Goal: Transaction & Acquisition: Subscribe to service/newsletter

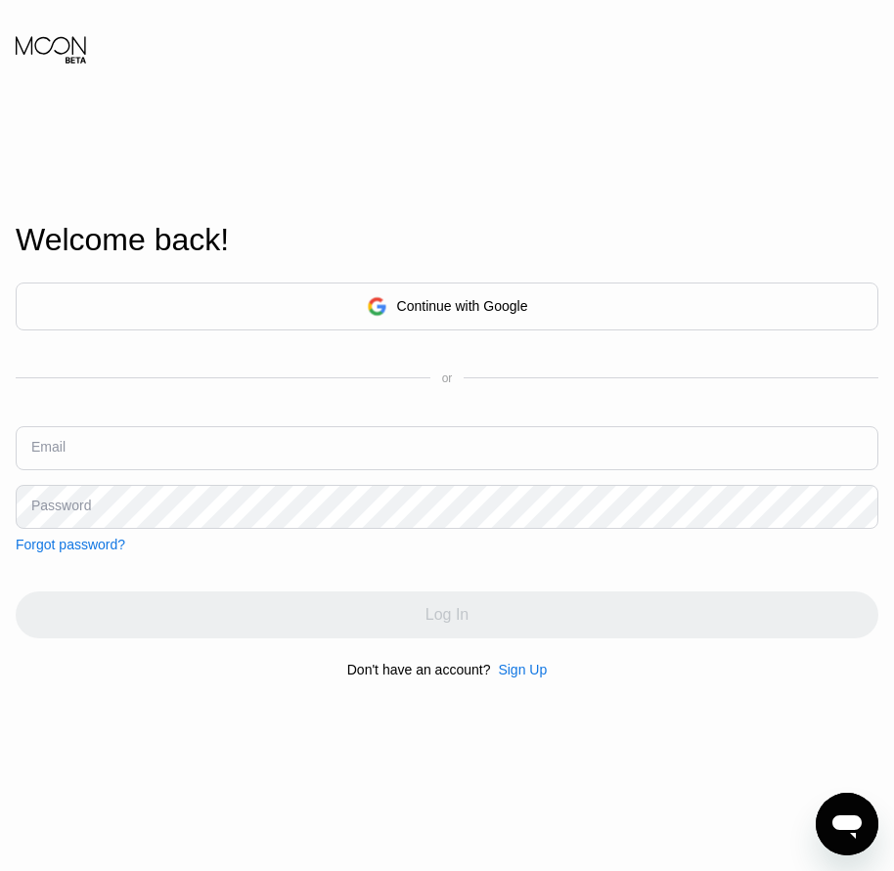
click at [531, 678] on div "Sign Up" at bounding box center [522, 670] width 49 height 16
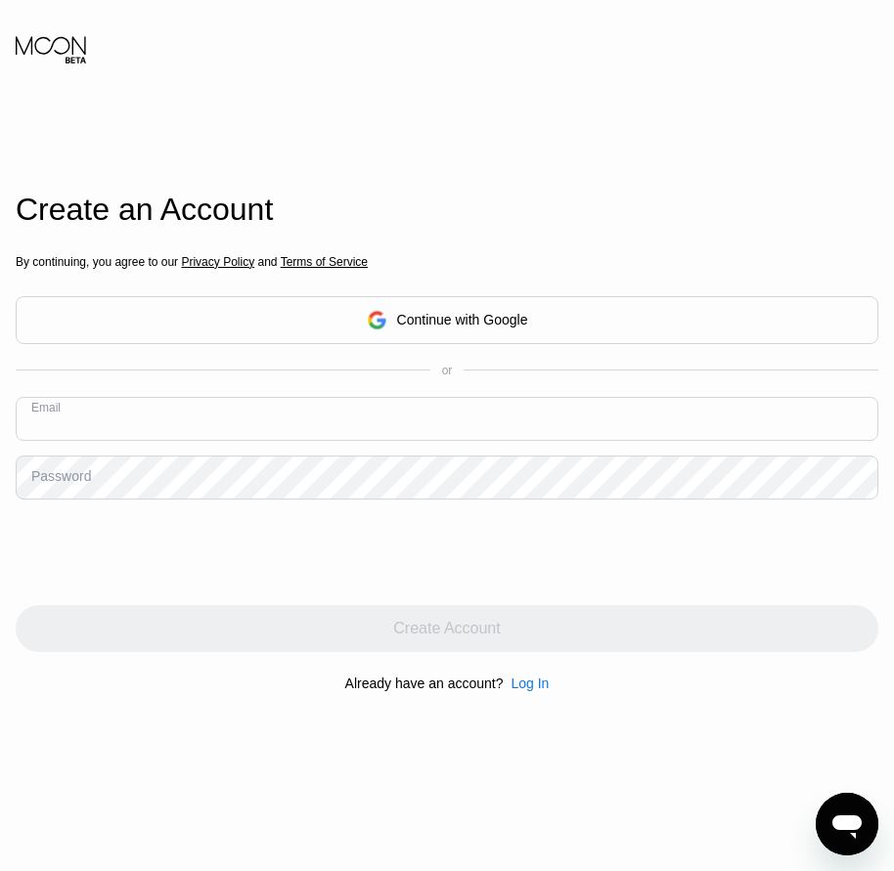
paste input "[EMAIL_ADDRESS][DOMAIN_NAME]"
type input "[EMAIL_ADDRESS][DOMAIN_NAME]"
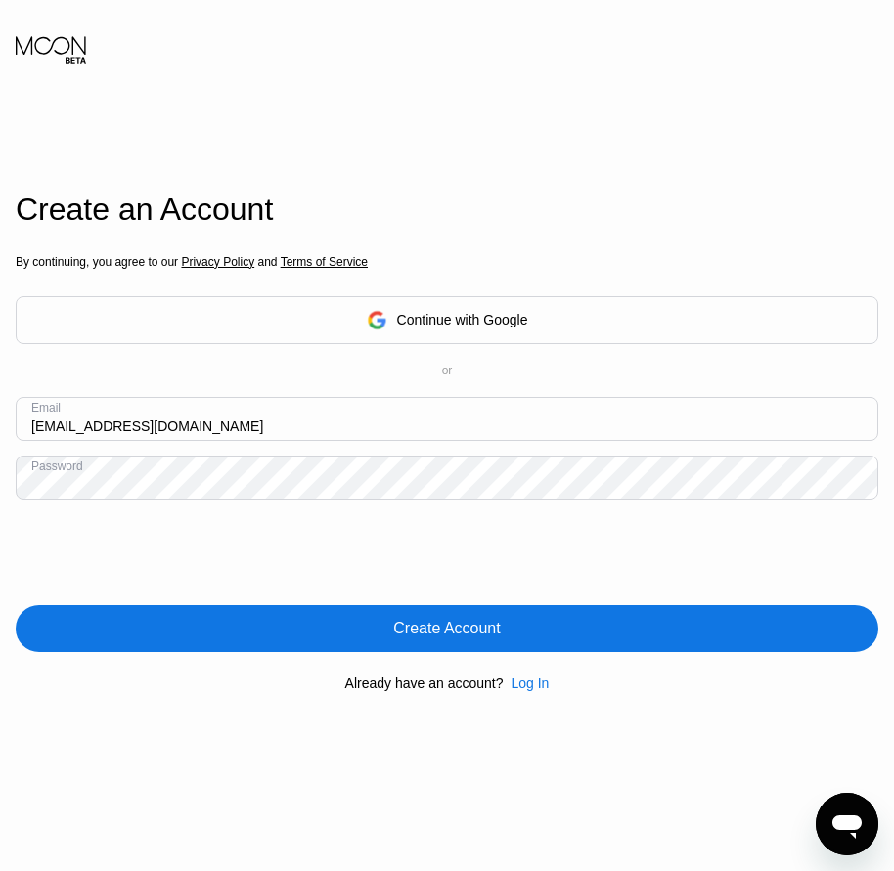
click at [449, 635] on div "Create Account" at bounding box center [446, 629] width 107 height 20
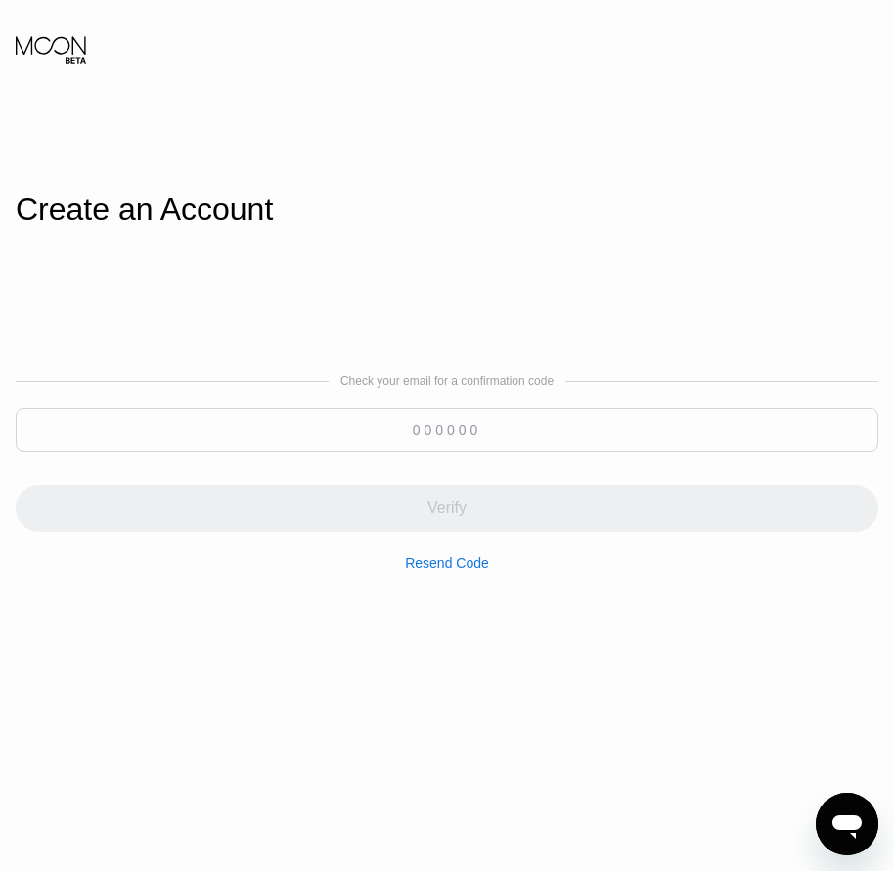
paste input "607567"
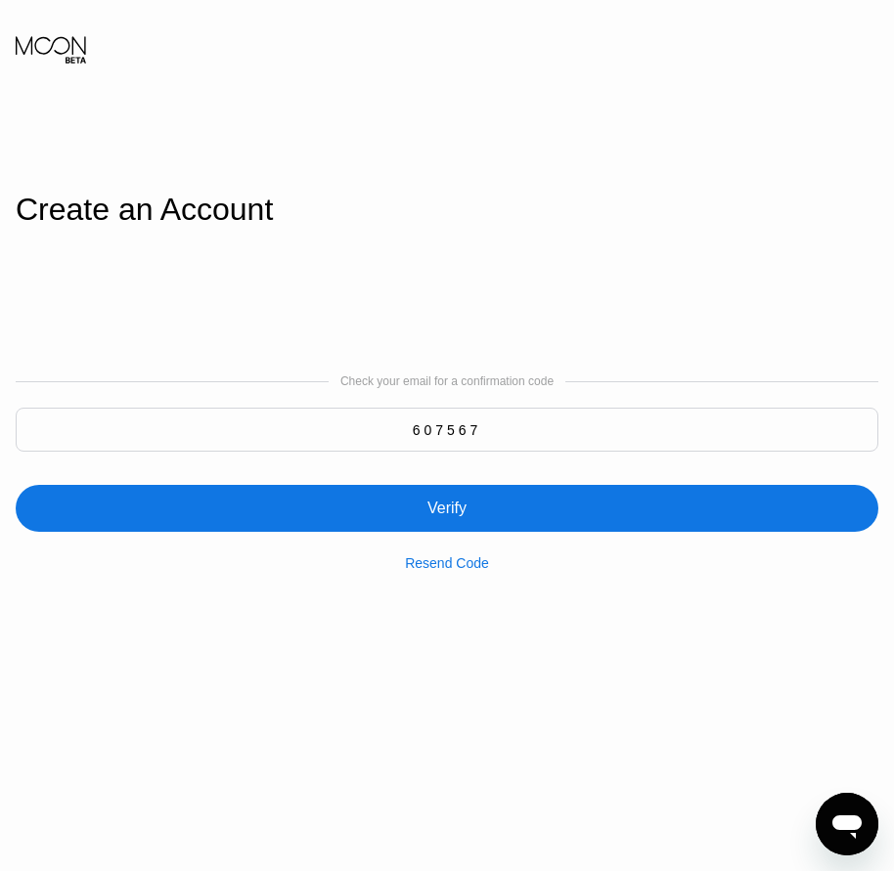
type input "607567"
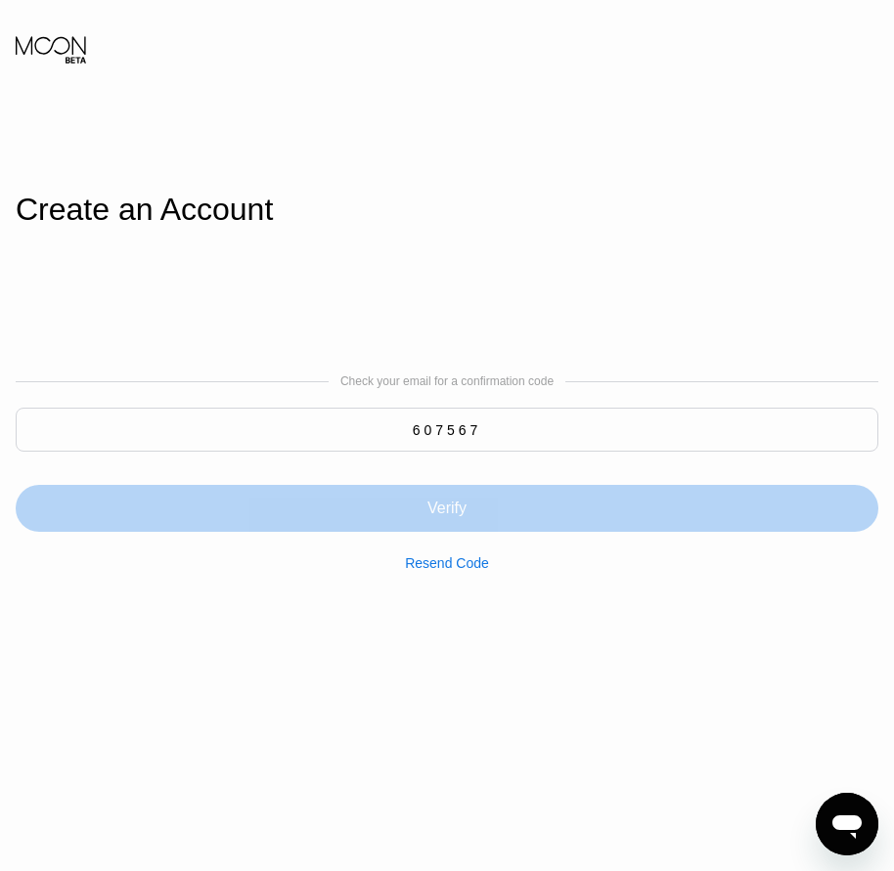
click at [465, 505] on div "Verify" at bounding box center [446, 509] width 39 height 20
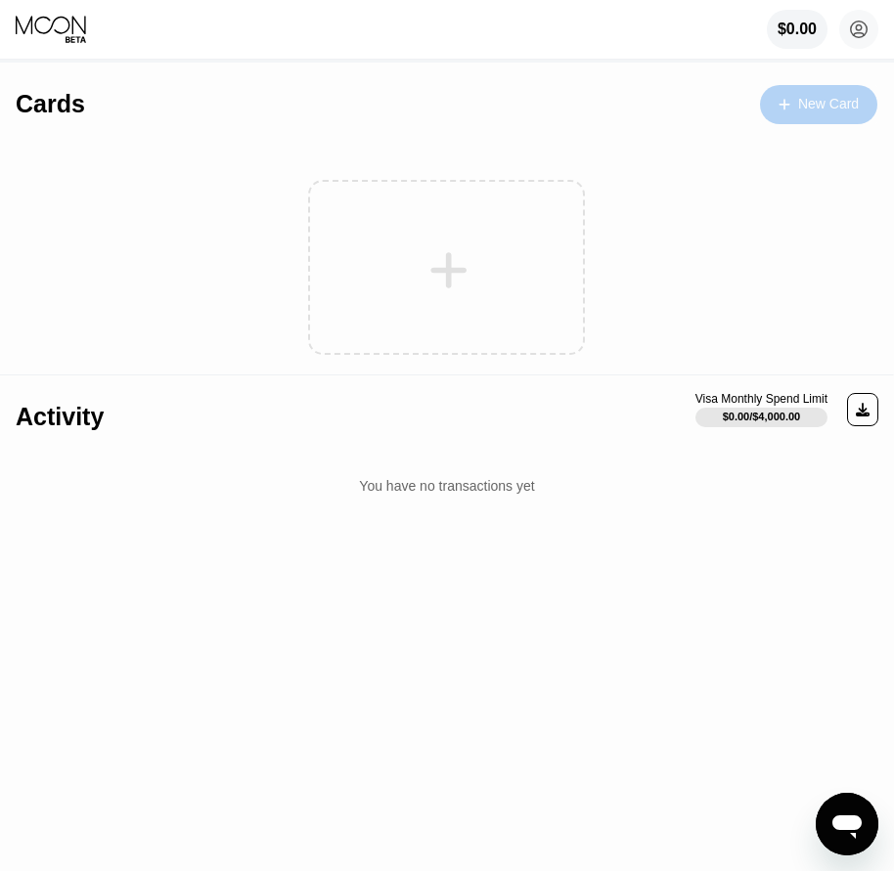
click at [821, 110] on div "New Card" at bounding box center [828, 104] width 61 height 17
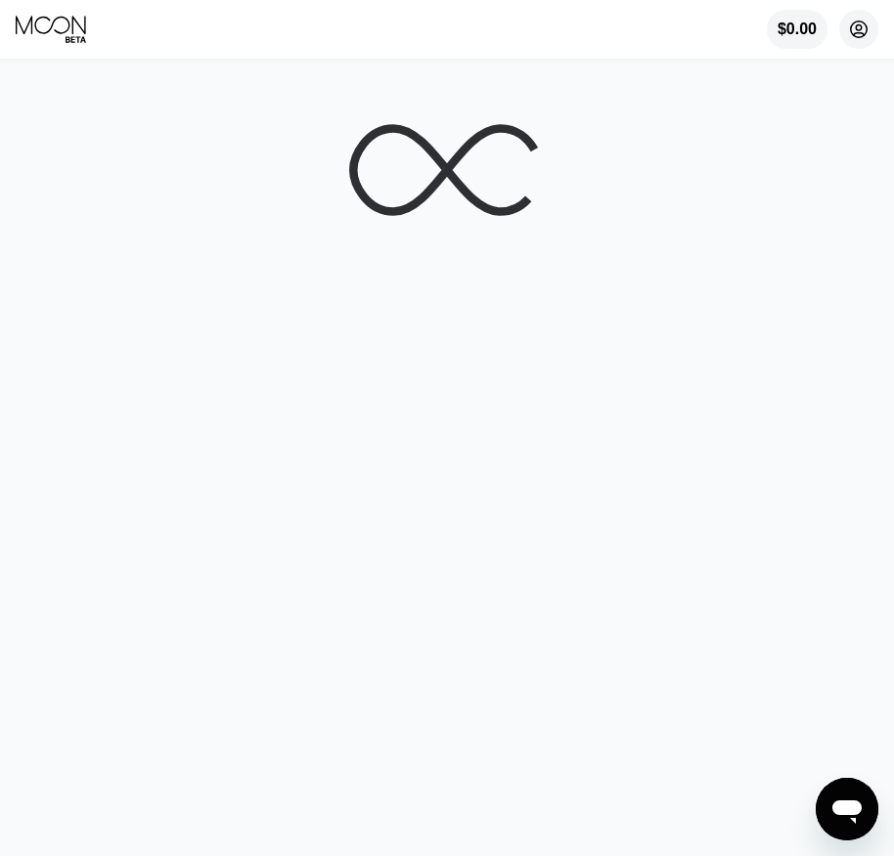
click at [857, 33] on circle at bounding box center [858, 29] width 39 height 39
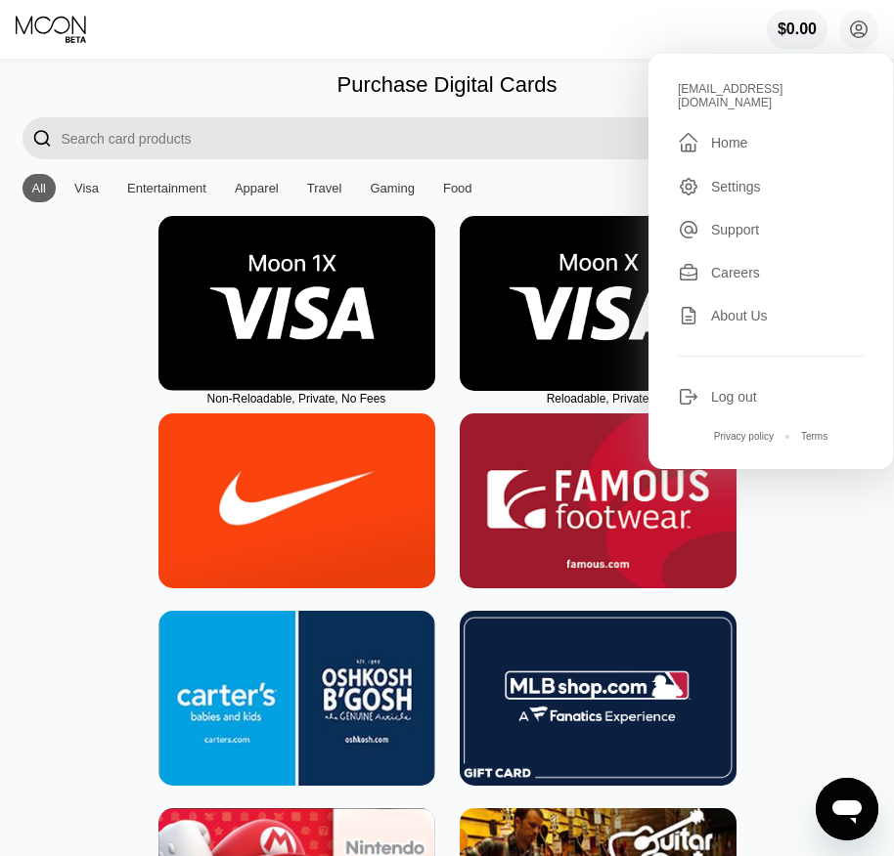
click at [601, 343] on img at bounding box center [597, 303] width 277 height 175
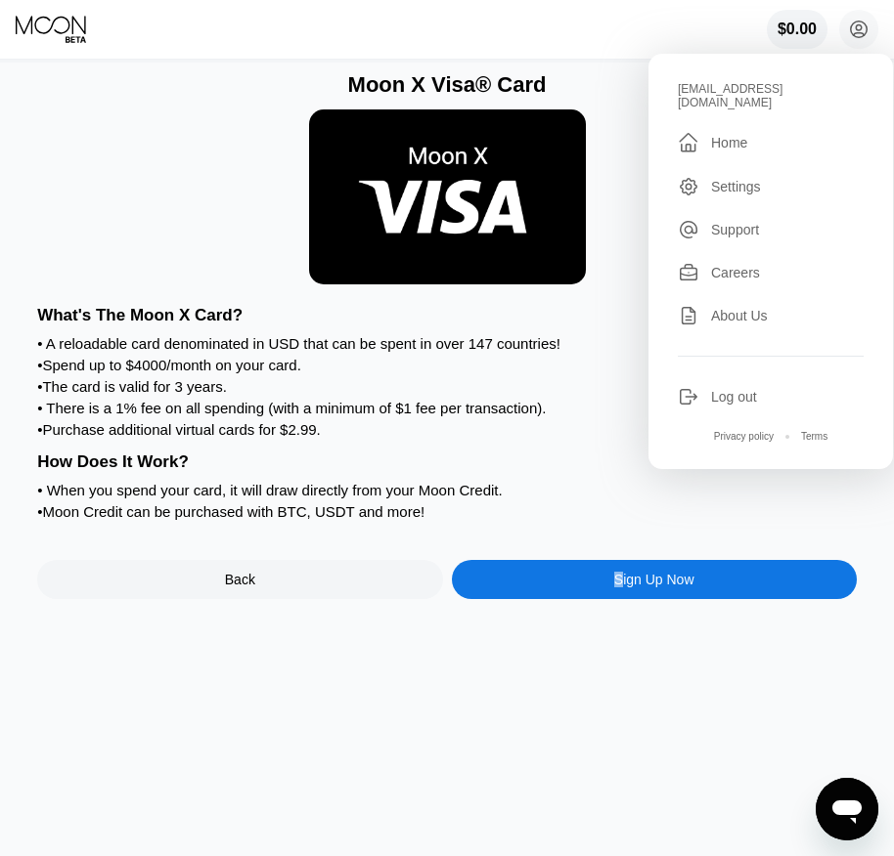
click at [617, 588] on div "Sign Up Now" at bounding box center [654, 580] width 80 height 16
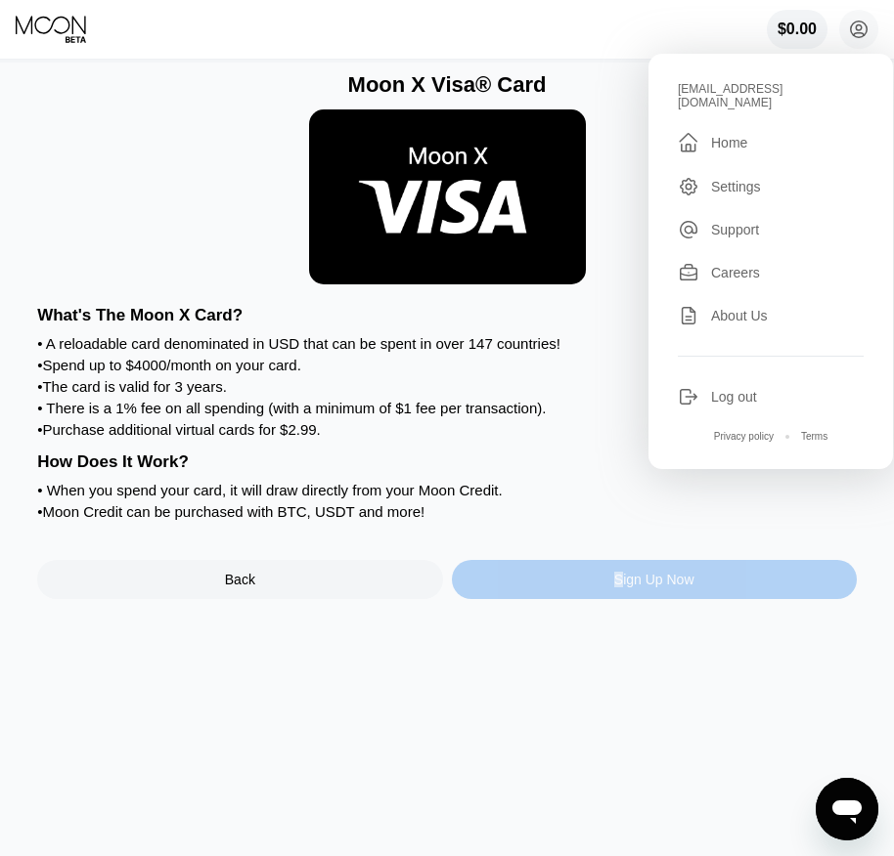
click at [621, 588] on div "Sign Up Now" at bounding box center [654, 580] width 80 height 16
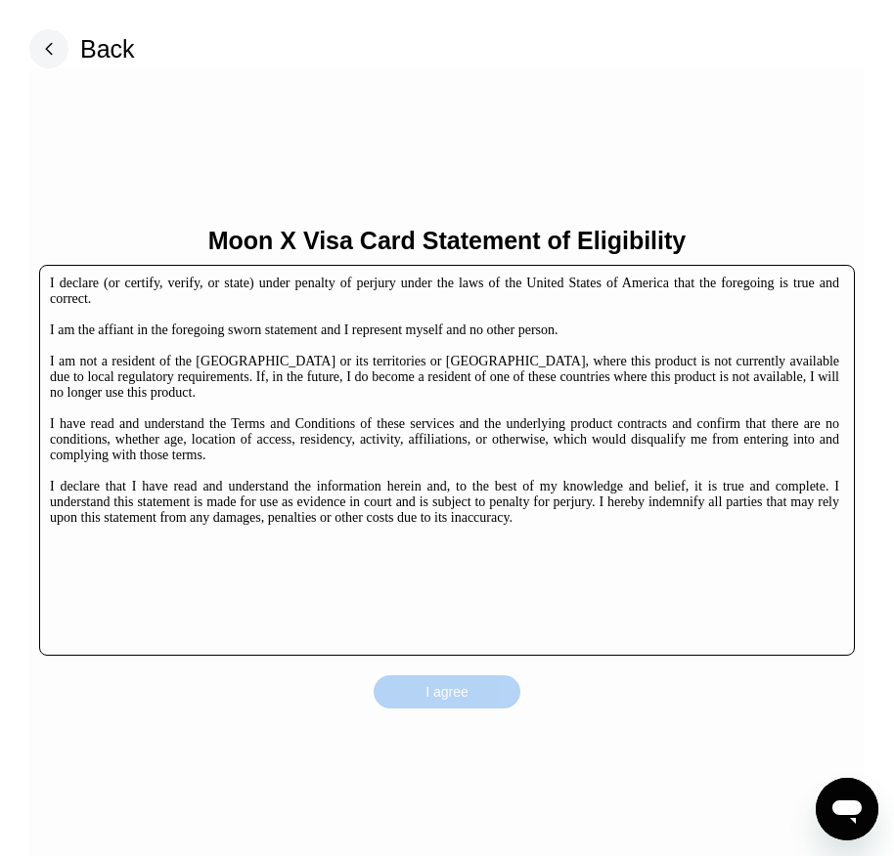
click at [488, 702] on div "I agree" at bounding box center [446, 692] width 147 height 33
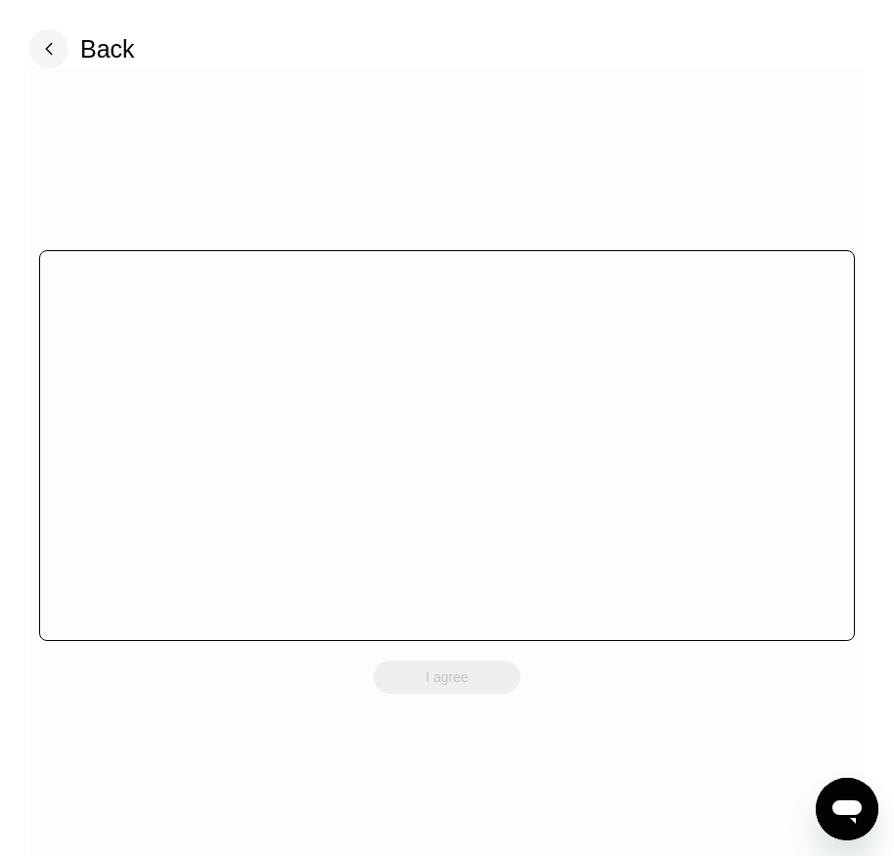
click at [488, 693] on div "I agree" at bounding box center [446, 677] width 147 height 33
click at [488, 692] on div "I agree" at bounding box center [446, 677] width 147 height 33
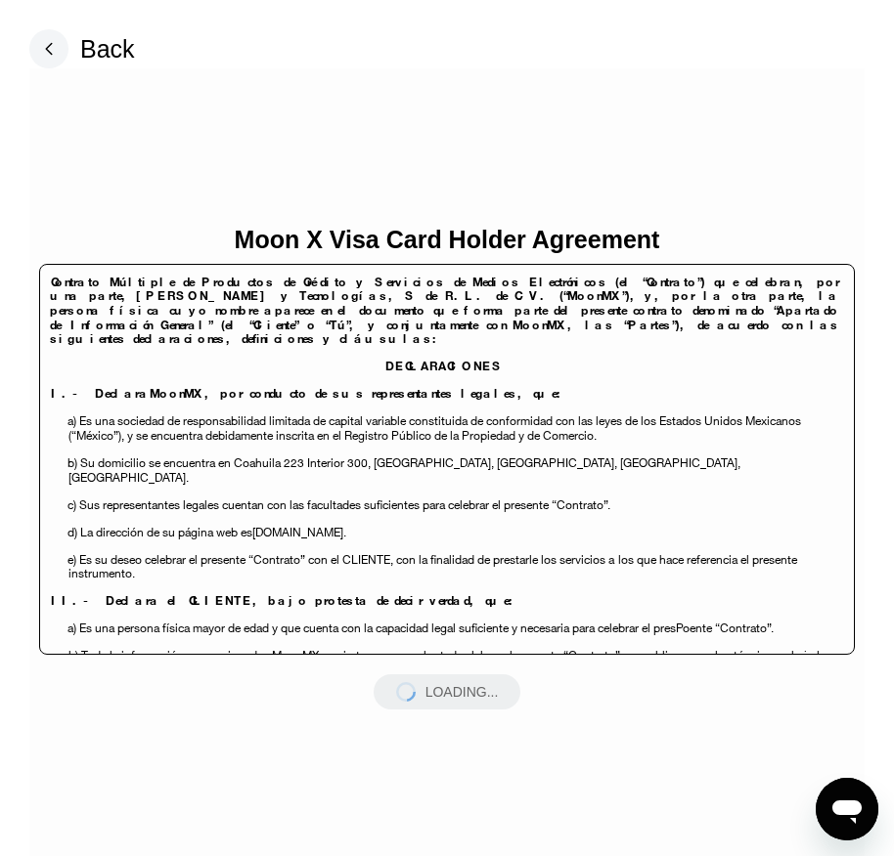
click at [488, 692] on div "LOADING..." at bounding box center [446, 692] width 147 height 35
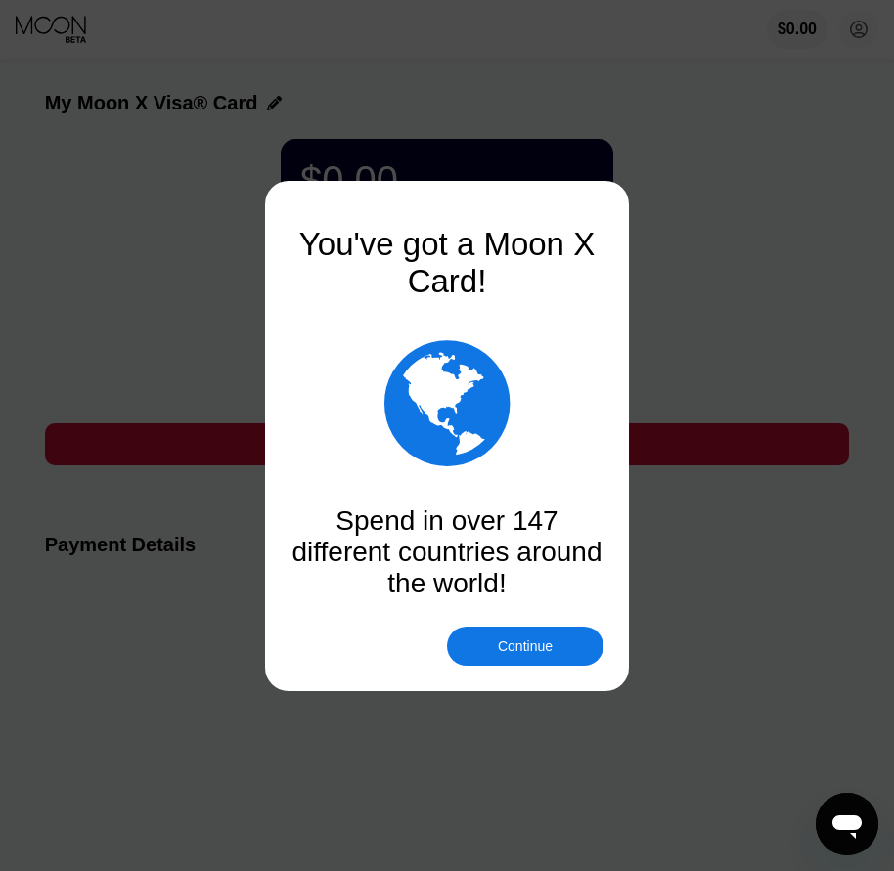
click at [549, 654] on div "Continue" at bounding box center [525, 646] width 55 height 16
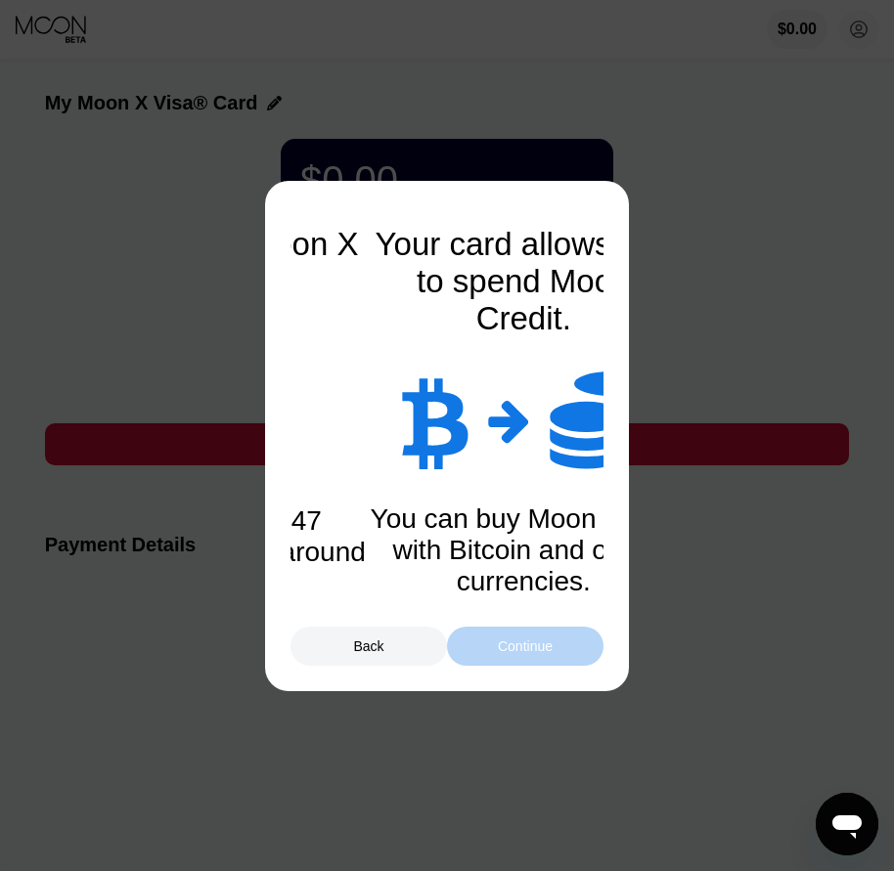
click at [549, 655] on div "Continue" at bounding box center [525, 646] width 156 height 39
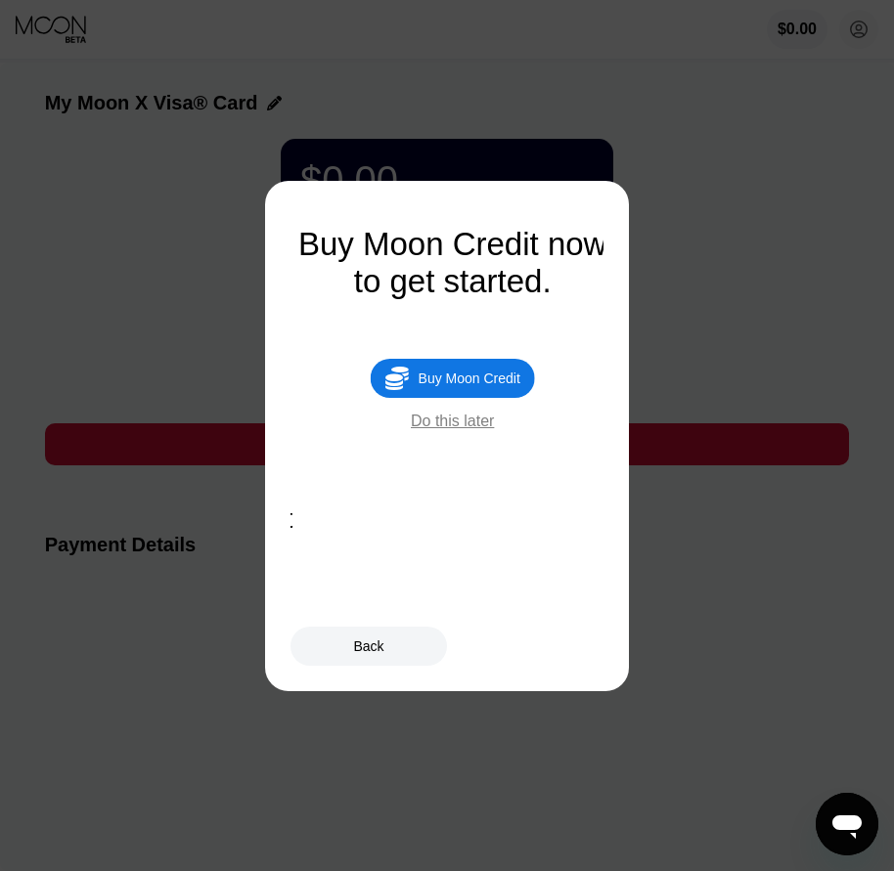
click at [500, 398] on div " Buy Moon Credit" at bounding box center [453, 378] width 164 height 39
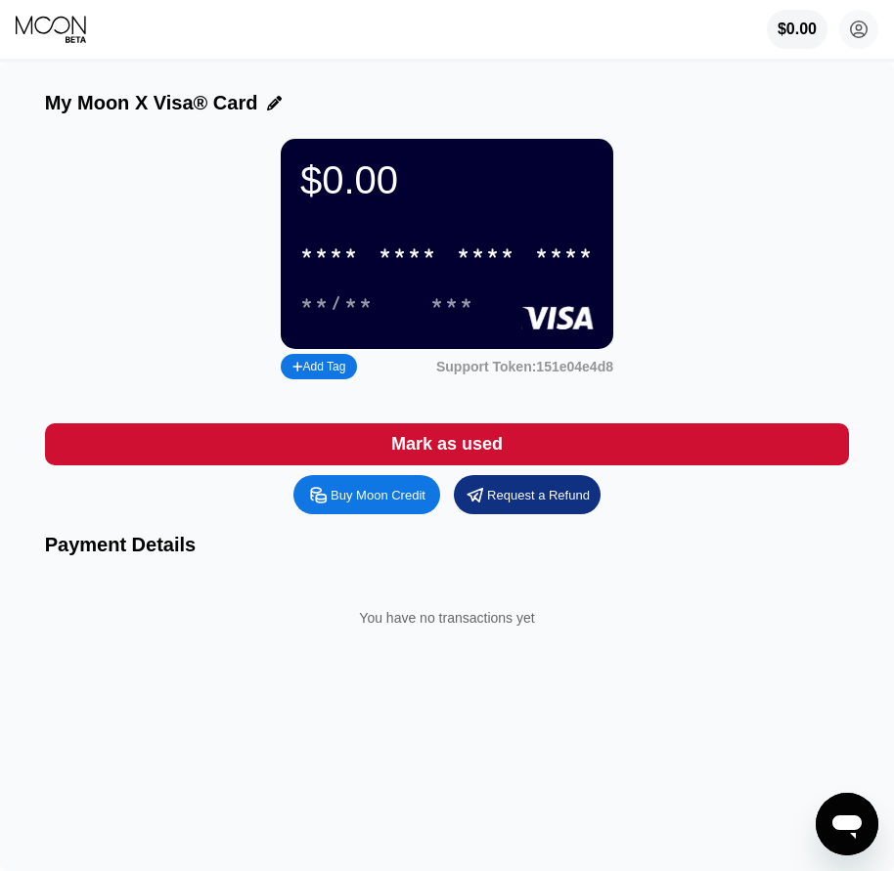
type input "0"
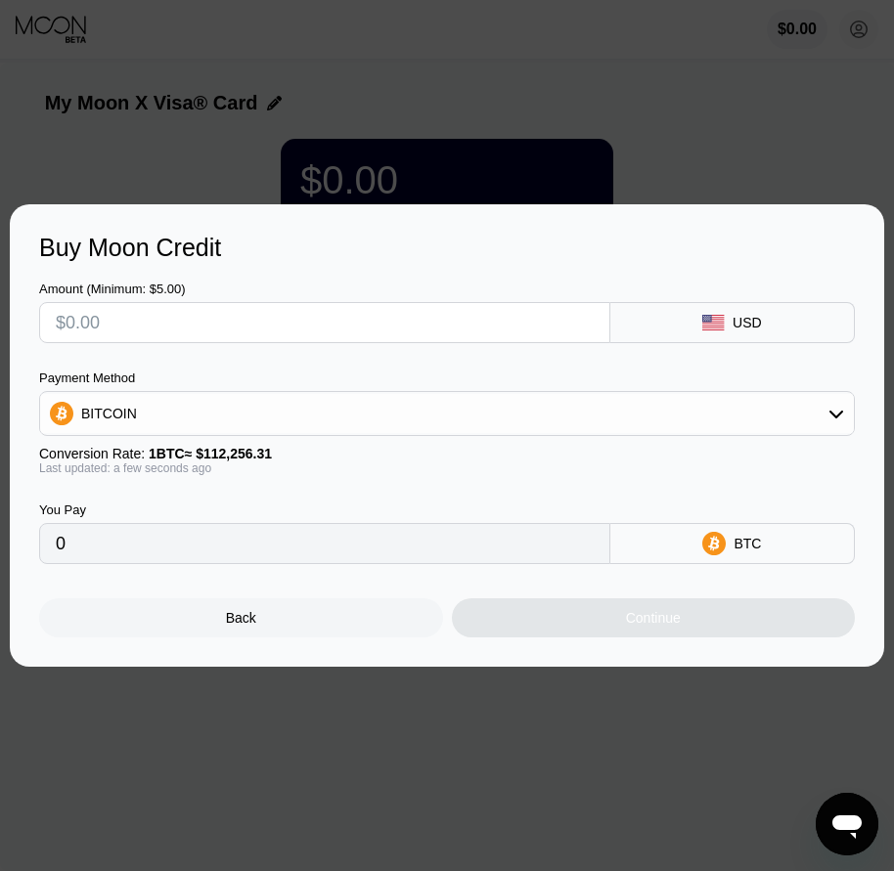
click at [301, 636] on div "Back" at bounding box center [241, 617] width 404 height 39
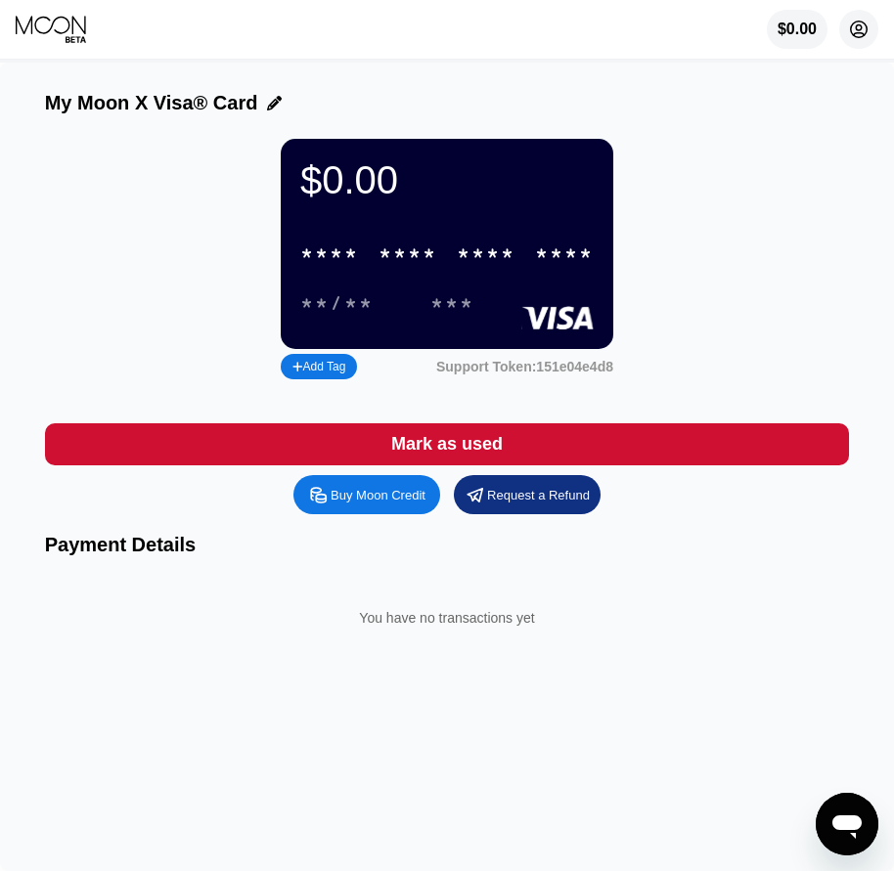
click at [844, 42] on circle at bounding box center [858, 29] width 39 height 39
